Goal: Task Accomplishment & Management: Use online tool/utility

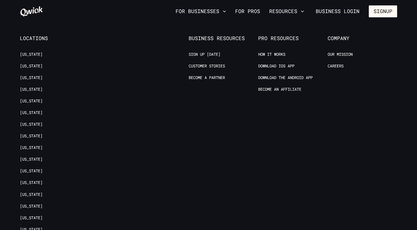
scroll to position [1295, 0]
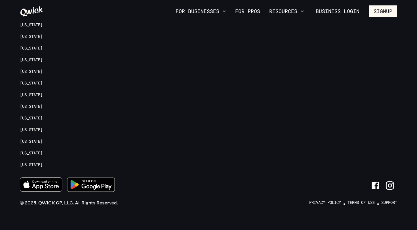
click at [46, 181] on icon "Download on the App Store" at bounding box center [41, 184] width 42 height 14
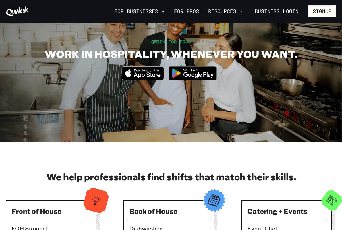
scroll to position [0, 0]
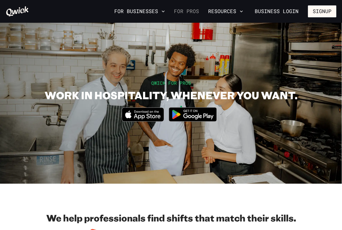
click at [196, 14] on link "For Pros" at bounding box center [186, 12] width 30 height 10
click at [160, 12] on button "For Businesses" at bounding box center [139, 12] width 55 height 10
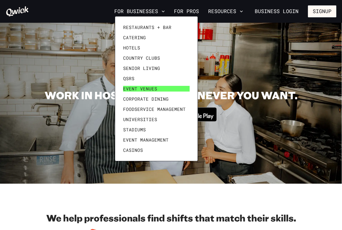
click at [140, 91] on link "Event Venues" at bounding box center [156, 88] width 71 height 10
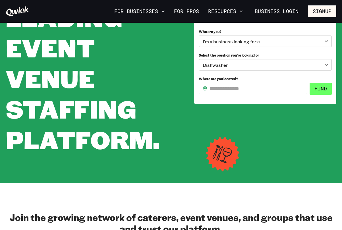
scroll to position [81, 0]
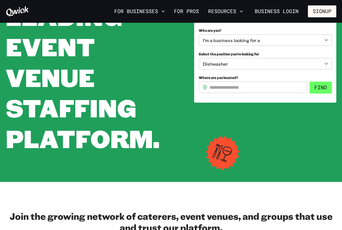
click at [320, 85] on button "Find" at bounding box center [320, 87] width 22 height 12
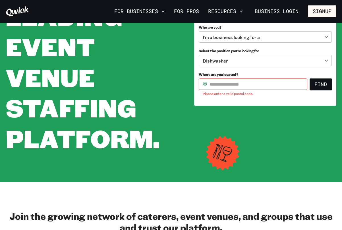
click at [264, 91] on p "Please enter a valid postal code." at bounding box center [252, 94] width 100 height 6
click at [242, 84] on input "Where are you located?" at bounding box center [258, 83] width 98 height 11
type input "*****"
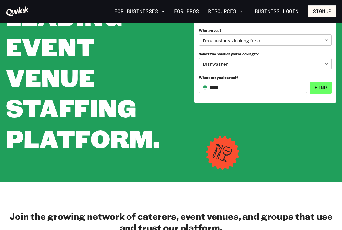
click at [324, 84] on button "Find" at bounding box center [320, 87] width 22 height 12
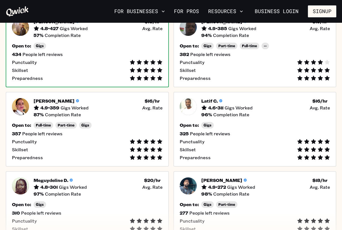
scroll to position [170, 0]
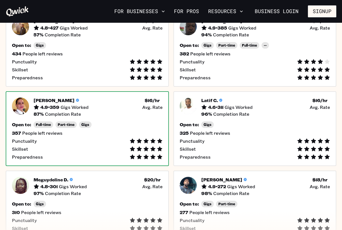
click at [98, 120] on div "Aicha B. 4.9 • 359 Gigs Worked $ 16 /hr • Avg. Rate 87 % Completion Rate Open t…" at bounding box center [87, 128] width 163 height 75
click at [104, 99] on div "Aicha B. 4.9 • 359 Gigs Worked $ 16 /hr • Avg. Rate" at bounding box center [97, 103] width 129 height 12
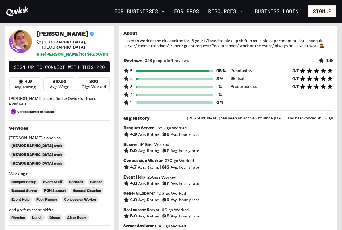
scroll to position [1, 0]
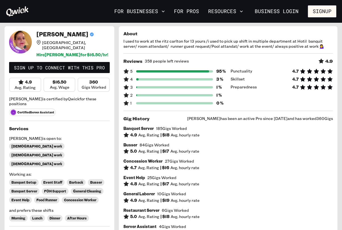
click at [209, 87] on span at bounding box center [174, 87] width 77 height 2
click at [243, 85] on span "Preparedness" at bounding box center [243, 87] width 26 height 6
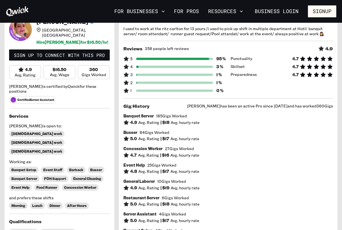
scroll to position [0, 0]
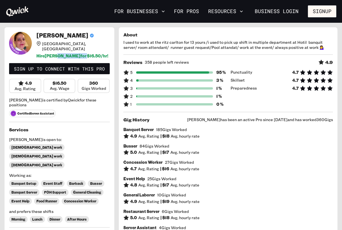
drag, startPoint x: 56, startPoint y: 52, endPoint x: 74, endPoint y: 51, distance: 18.8
click at [70, 53] on h6 "Hire Aicha B. for $ 16.50 /hr!" at bounding box center [72, 55] width 73 height 5
click at [47, 110] on span "Certified Server Assistant" at bounding box center [32, 113] width 47 height 7
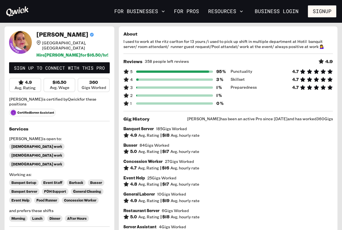
scroll to position [1, 0]
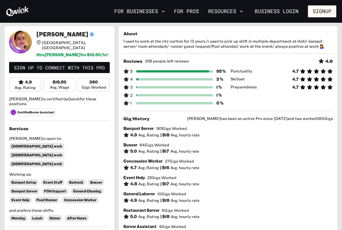
click at [215, 78] on div "4 3 %" at bounding box center [174, 79] width 102 height 6
click at [217, 72] on h6 "95 %" at bounding box center [221, 71] width 10 height 5
drag, startPoint x: 217, startPoint y: 72, endPoint x: 256, endPoint y: 67, distance: 39.5
click at [256, 67] on div "Reviews 358 people left reviews 4.9 5 95 % 4 3 % 3 1 % 2 1 % 1 0 % Punctuality …" at bounding box center [227, 82] width 209 height 48
click at [249, 79] on div "Skillset 4.7" at bounding box center [281, 79] width 102 height 6
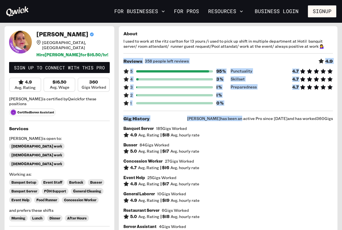
drag, startPoint x: 236, startPoint y: 117, endPoint x: 303, endPoint y: 112, distance: 67.8
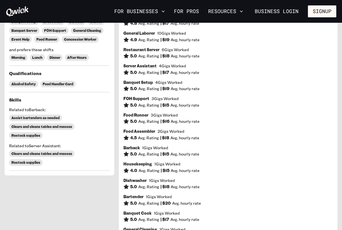
scroll to position [0, 0]
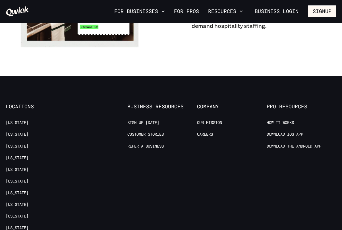
scroll to position [402, 0]
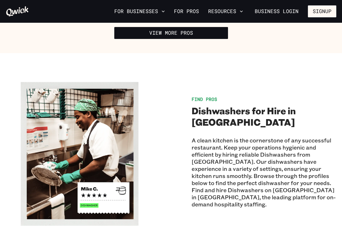
drag, startPoint x: 234, startPoint y: 122, endPoint x: 198, endPoint y: 116, distance: 36.6
click at [234, 122] on h2 "Dishwashers for Hire in [GEOGRAPHIC_DATA]" at bounding box center [263, 116] width 145 height 23
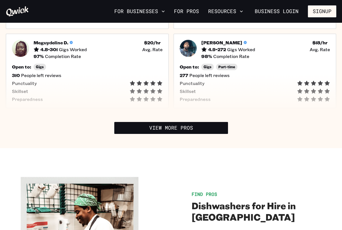
scroll to position [293, 0]
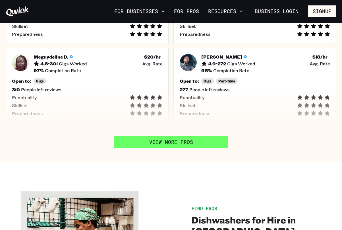
click at [180, 141] on link "View More Pros" at bounding box center [171, 142] width 114 height 12
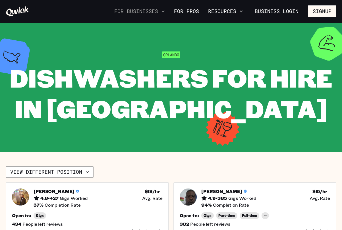
click at [145, 10] on button "For Businesses" at bounding box center [139, 12] width 55 height 10
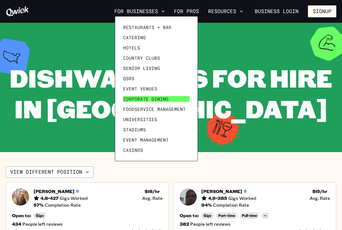
click at [164, 99] on span "Corporate Dining" at bounding box center [145, 99] width 45 height 6
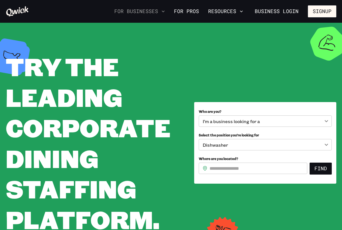
click at [131, 9] on button "For Businesses" at bounding box center [139, 12] width 55 height 10
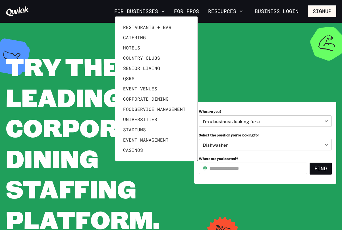
click at [254, 147] on div at bounding box center [171, 115] width 342 height 230
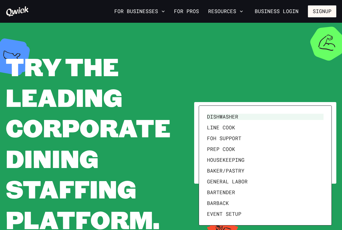
click at [268, 143] on body "**********" at bounding box center [171, 115] width 342 height 230
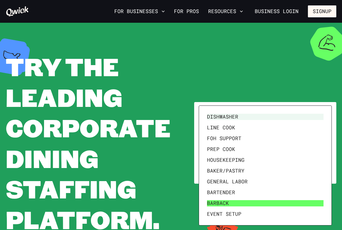
click at [235, 203] on li "Barback" at bounding box center [264, 203] width 121 height 11
type input "*******"
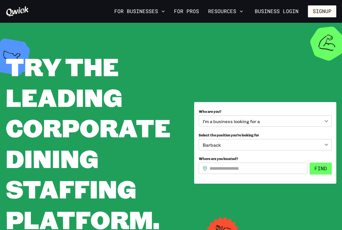
click at [316, 168] on button "Find" at bounding box center [320, 168] width 22 height 12
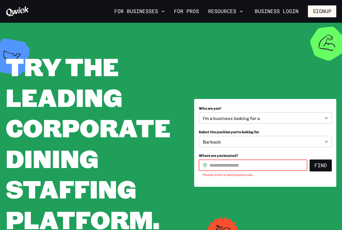
click at [277, 166] on input "Where are you located?" at bounding box center [258, 164] width 98 height 11
type input "*****"
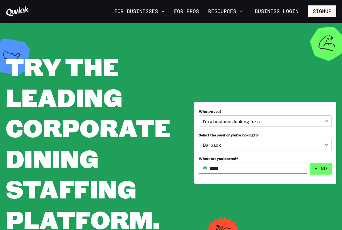
click at [317, 170] on button "Find" at bounding box center [320, 168] width 22 height 12
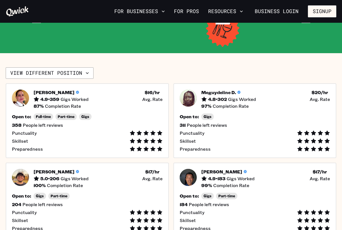
scroll to position [98, 0]
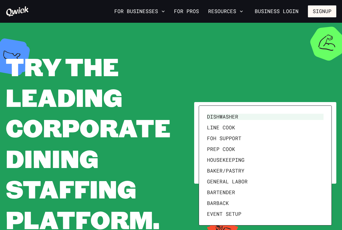
click at [265, 143] on body "**********" at bounding box center [171, 115] width 342 height 230
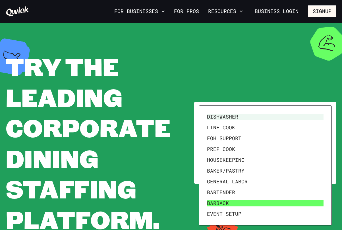
click at [212, 203] on li "Barback" at bounding box center [264, 203] width 121 height 11
type input "*******"
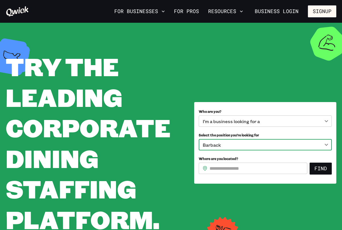
click at [245, 170] on input "Where are you located?" at bounding box center [258, 167] width 98 height 11
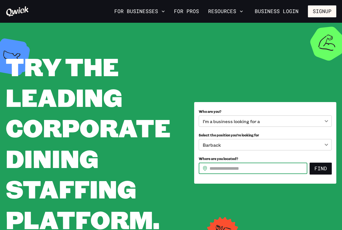
type input "*****"
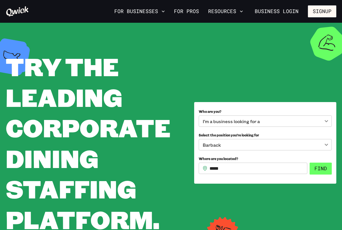
click at [316, 169] on button "Find" at bounding box center [320, 168] width 22 height 12
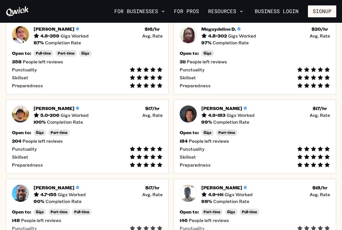
scroll to position [166, 0]
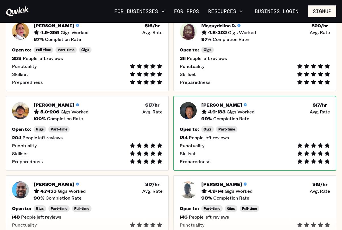
click at [218, 113] on h5 "4.9 • 183" at bounding box center [216, 112] width 17 height 6
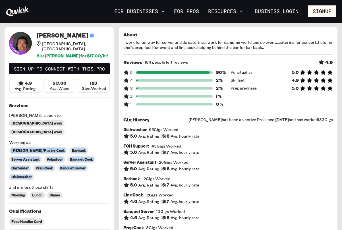
drag, startPoint x: 11, startPoint y: 138, endPoint x: 99, endPoint y: 159, distance: 90.1
click at [99, 159] on div "Services [PERSON_NAME] is open to: [DEMOGRAPHIC_DATA] work [DEMOGRAPHIC_DATA] w…" at bounding box center [59, 152] width 100 height 101
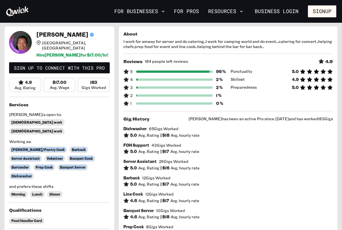
scroll to position [1, 0]
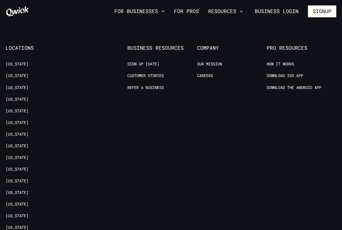
click at [204, 139] on div "Company Our Mission Careers" at bounding box center [232, 199] width 70 height 308
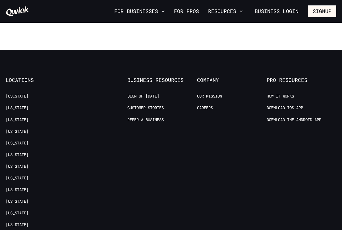
scroll to position [272, 0]
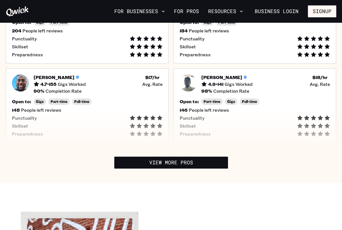
click at [204, 139] on div "[PERSON_NAME] 4.9 • 141 Gigs Worked $ 18 /hr • Avg. Rate 98 % Completion Rate O…" at bounding box center [254, 105] width 163 height 75
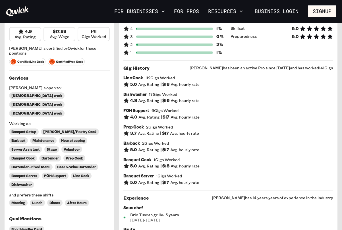
scroll to position [53, 0]
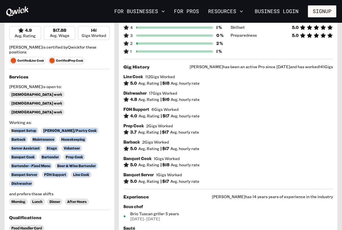
drag, startPoint x: 15, startPoint y: 105, endPoint x: 104, endPoint y: 152, distance: 100.4
click at [104, 152] on div "Services [PERSON_NAME] is open to: [DEMOGRAPHIC_DATA] work [DEMOGRAPHIC_DATA] w…" at bounding box center [59, 142] width 100 height 136
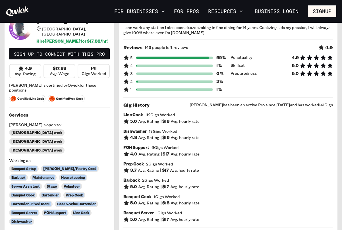
scroll to position [0, 0]
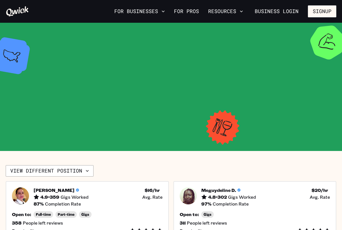
scroll to position [272, 0]
